Goal: Task Accomplishment & Management: Manage account settings

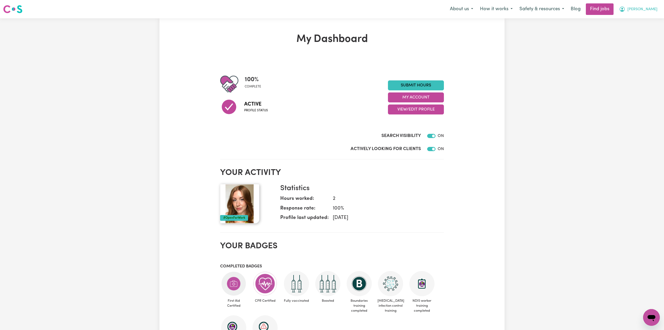
click at [649, 8] on button "[PERSON_NAME]" at bounding box center [638, 9] width 45 height 11
click at [639, 20] on link "My Account" at bounding box center [640, 20] width 41 height 10
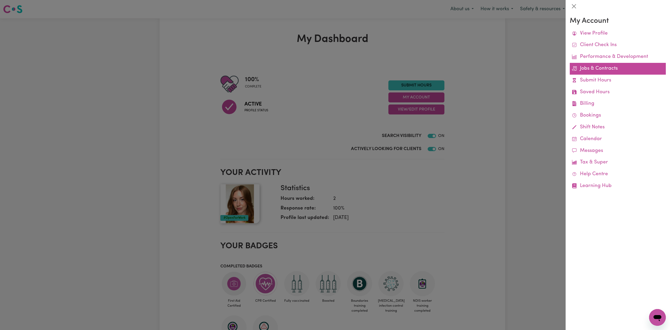
click at [592, 70] on link "Jobs & Contracts" at bounding box center [617, 69] width 96 height 12
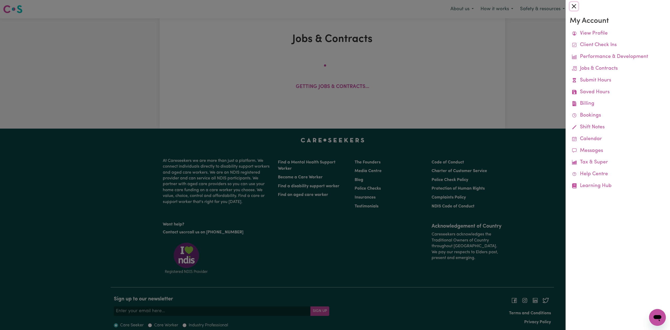
drag, startPoint x: 572, startPoint y: 4, endPoint x: 414, endPoint y: 103, distance: 186.6
click at [572, 4] on button "Close" at bounding box center [573, 6] width 8 height 8
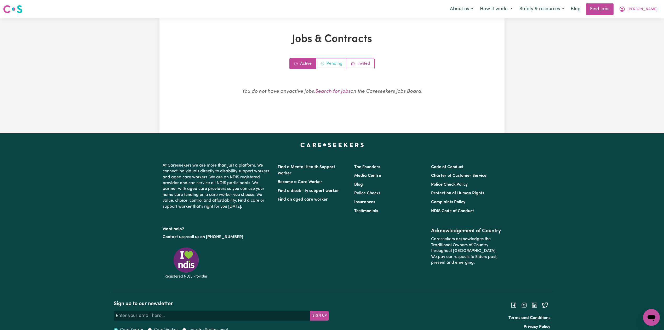
click at [338, 65] on link "Pending" at bounding box center [331, 63] width 31 height 10
click at [361, 62] on link "Invited" at bounding box center [360, 63] width 27 height 10
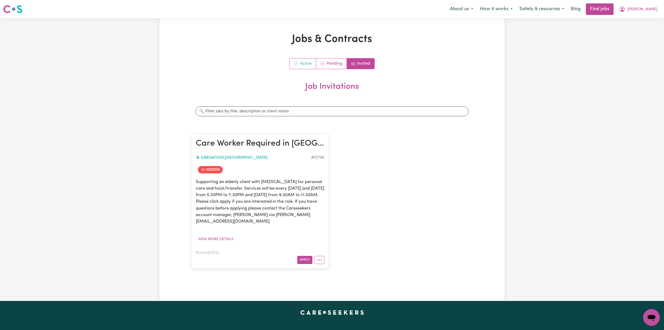
click at [304, 62] on link "Active" at bounding box center [303, 63] width 26 height 10
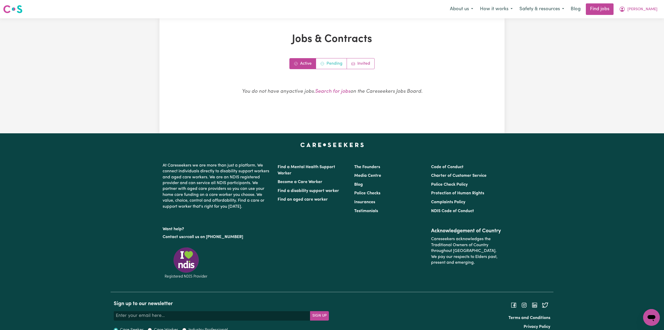
click at [337, 65] on link "Pending" at bounding box center [331, 63] width 31 height 10
click at [362, 62] on link "Invited" at bounding box center [360, 63] width 27 height 10
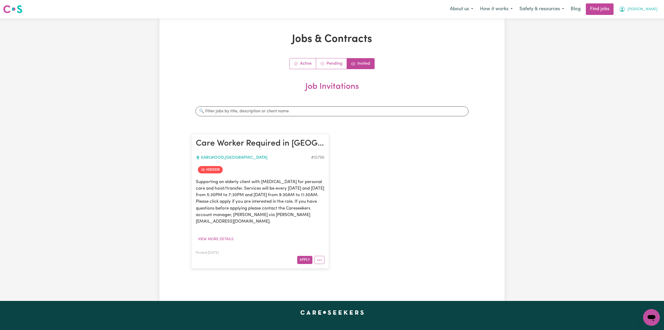
click at [649, 8] on button "[PERSON_NAME]" at bounding box center [638, 9] width 45 height 11
click at [640, 37] on link "Logout" at bounding box center [640, 40] width 41 height 10
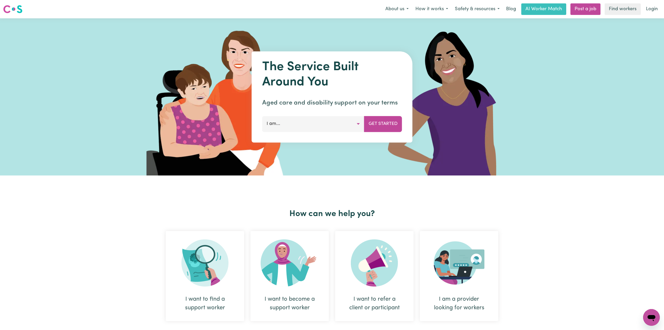
click at [664, 12] on div "Menu About us How it works Safety & resources Blog AI Worker Match Post a job F…" at bounding box center [332, 9] width 664 height 12
click at [653, 9] on link "Login" at bounding box center [652, 9] width 18 height 12
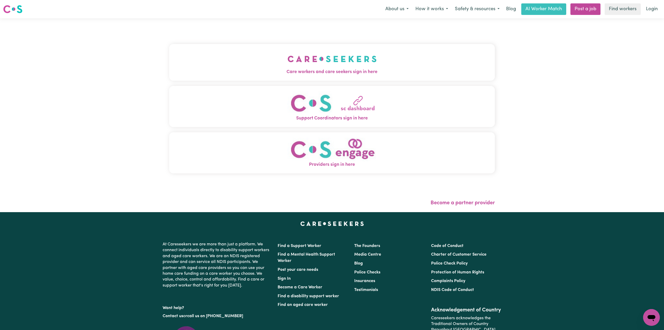
click at [329, 28] on div "Care workers and care seekers sign in here Support Coordinators sign in here Pr…" at bounding box center [332, 115] width 332 height 194
click at [190, 49] on button "Care workers and care seekers sign in here" at bounding box center [332, 62] width 326 height 37
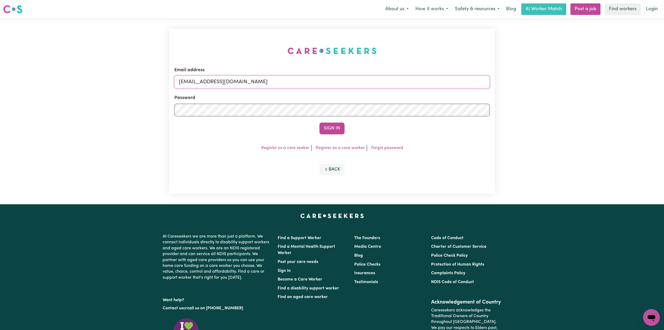
click at [268, 86] on input "[EMAIL_ADDRESS][DOMAIN_NAME]" at bounding box center [331, 82] width 315 height 13
click at [207, 83] on input "Superuser~[EMAIL_ADDRESS][DOMAIN_NAME]" at bounding box center [331, 82] width 315 height 13
click at [208, 82] on input "Superuser~[EMAIL_ADDRESS][DOMAIN_NAME]" at bounding box center [331, 82] width 315 height 13
drag, startPoint x: 206, startPoint y: 80, endPoint x: 367, endPoint y: 98, distance: 162.2
click at [367, 98] on form "Email address Superuser~[EMAIL_ADDRESS][DOMAIN_NAME] Password Sign In" at bounding box center [331, 100] width 315 height 67
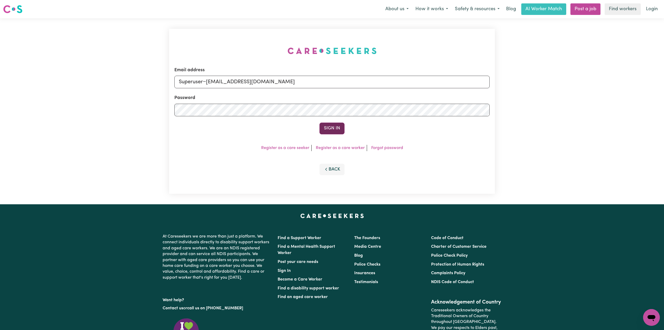
type input "Superuser~[EMAIL_ADDRESS][DOMAIN_NAME]"
click at [334, 125] on button "Sign In" at bounding box center [332, 128] width 25 height 12
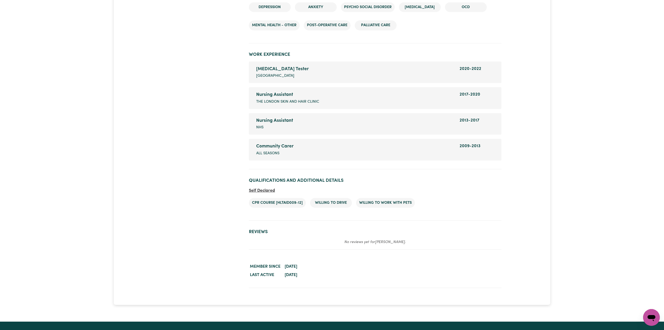
scroll to position [977, 0]
